Goal: Navigation & Orientation: Find specific page/section

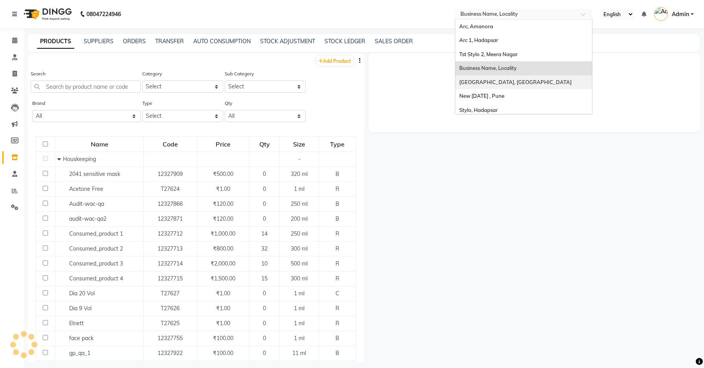
click at [466, 81] on span "[GEOGRAPHIC_DATA], [GEOGRAPHIC_DATA]" at bounding box center [515, 82] width 112 height 6
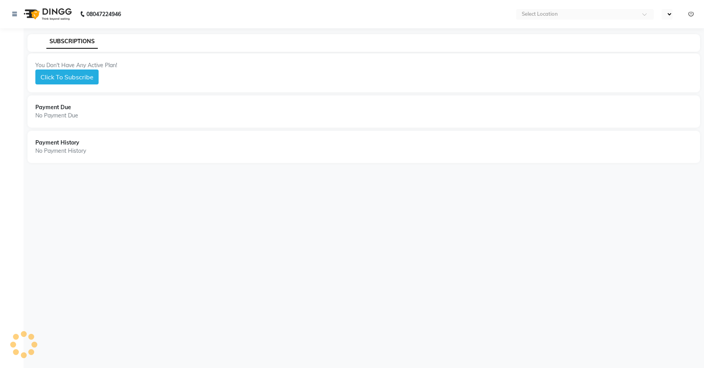
select select "en"
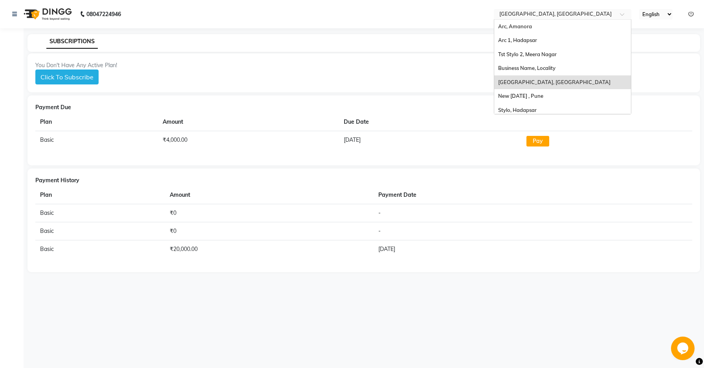
click at [516, 15] on input "text" at bounding box center [555, 15] width 114 height 8
click at [514, 102] on div "New [DATE] , Pune" at bounding box center [562, 96] width 137 height 14
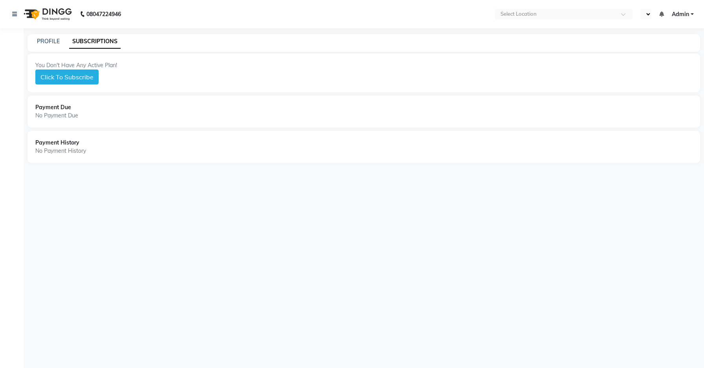
select select "en"
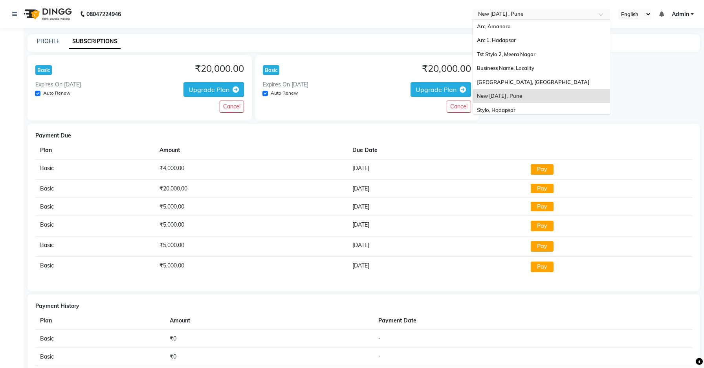
click at [549, 11] on input "text" at bounding box center [534, 15] width 114 height 8
click at [511, 105] on div "Stylo, Hadapsar" at bounding box center [541, 110] width 137 height 14
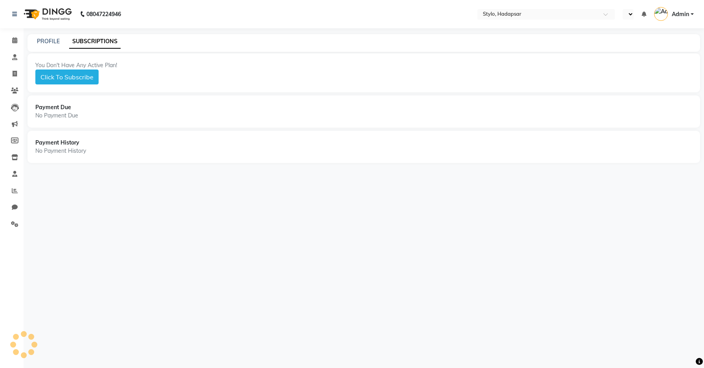
select select "en"
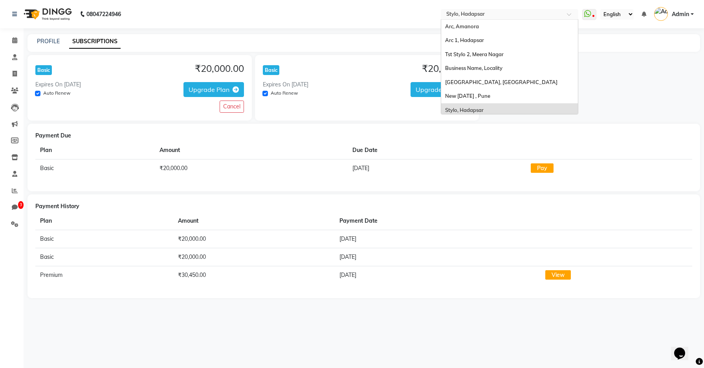
click at [485, 17] on input "text" at bounding box center [502, 15] width 114 height 8
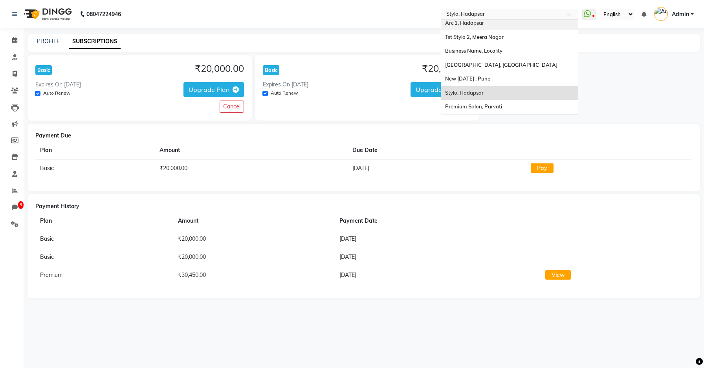
click at [481, 22] on span "Arc 1, Hadapsar" at bounding box center [464, 23] width 39 height 6
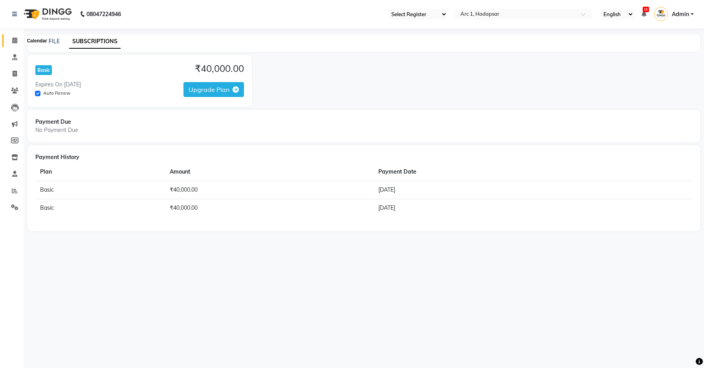
click at [14, 42] on icon at bounding box center [14, 40] width 5 height 6
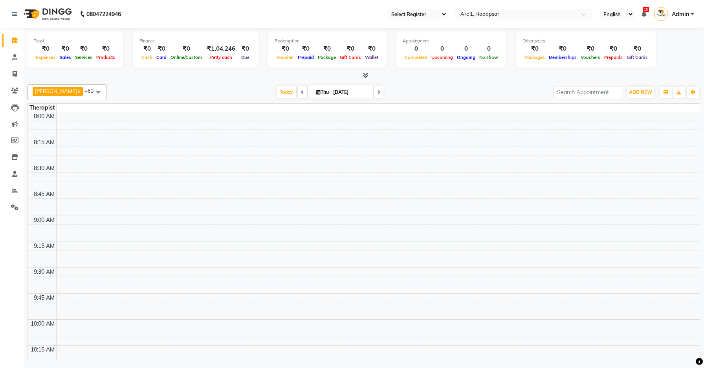
click at [678, 9] on link "Admin" at bounding box center [674, 14] width 40 height 13
click at [502, 15] on input "text" at bounding box center [516, 15] width 114 height 8
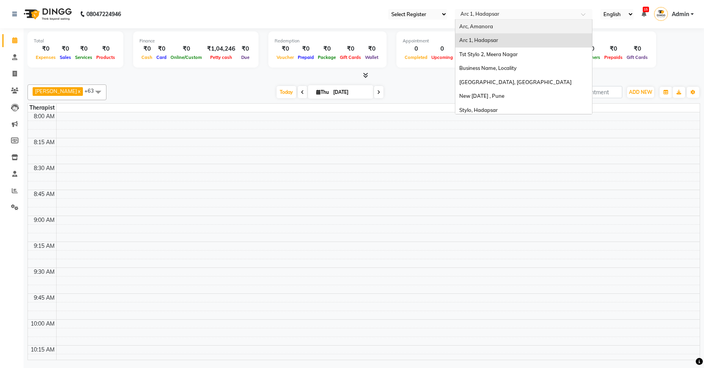
click at [479, 27] on span "Arc, Amanora" at bounding box center [476, 26] width 34 height 6
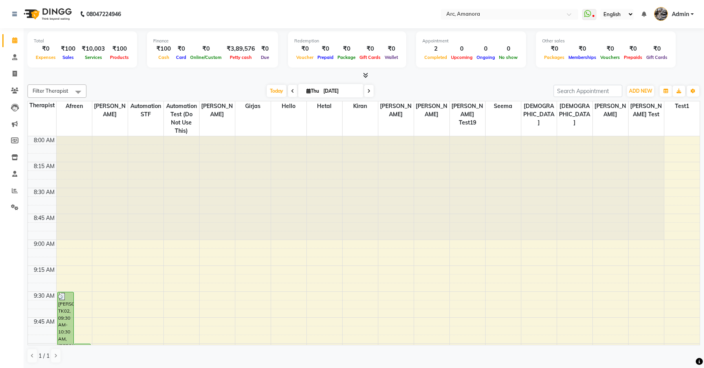
click at [70, 92] on span "Filter Therapist" at bounding box center [57, 90] width 59 height 13
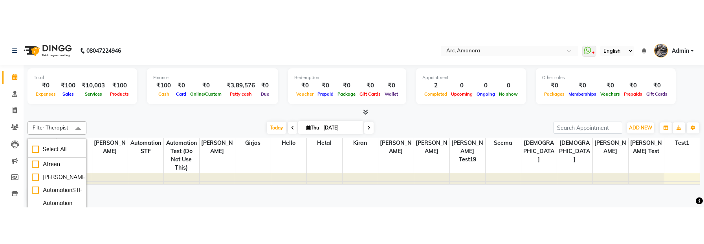
scroll to position [44, 0]
